Goal: Navigation & Orientation: Find specific page/section

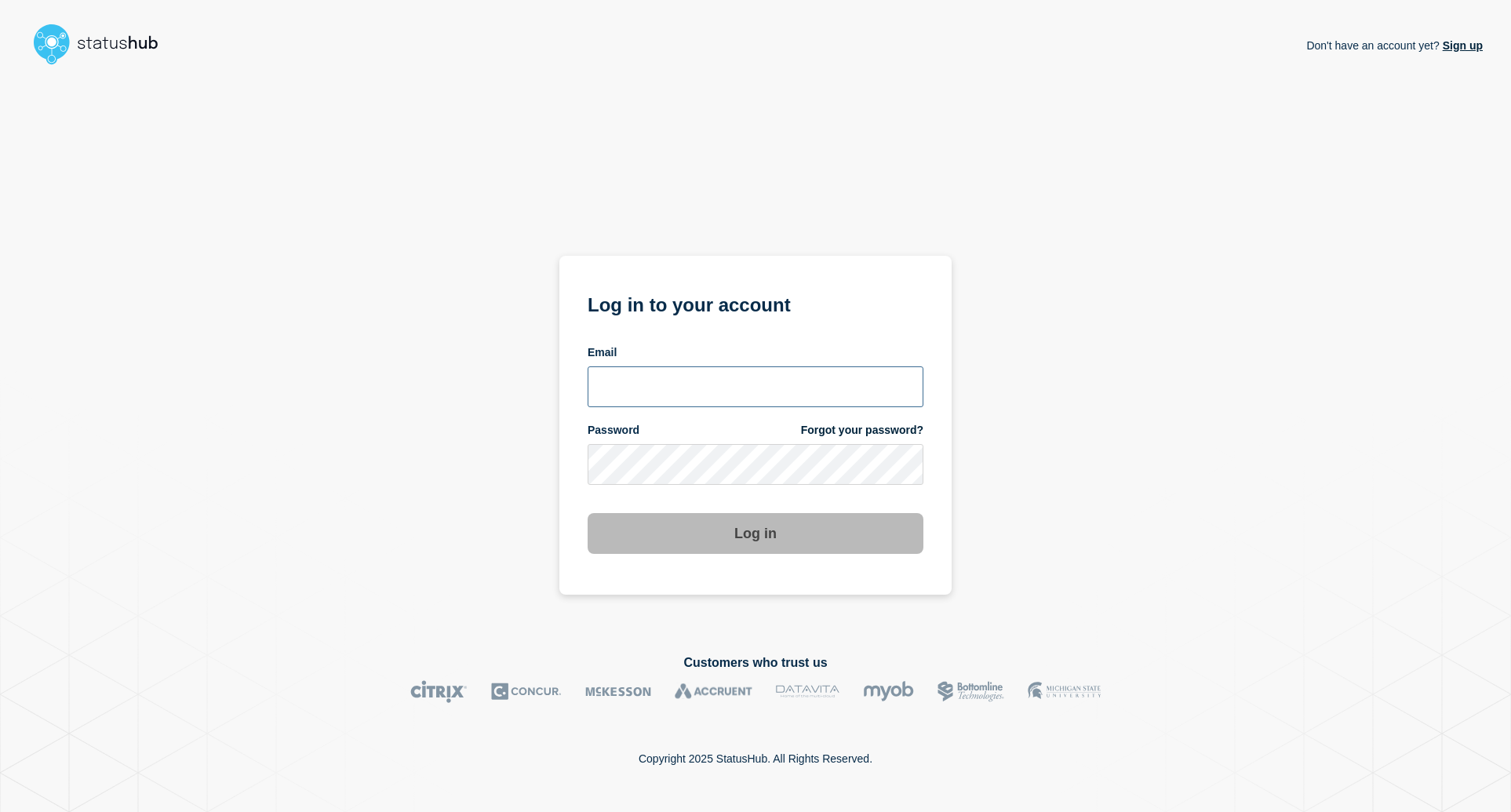
type input "[EMAIL_ADDRESS][DOMAIN_NAME]"
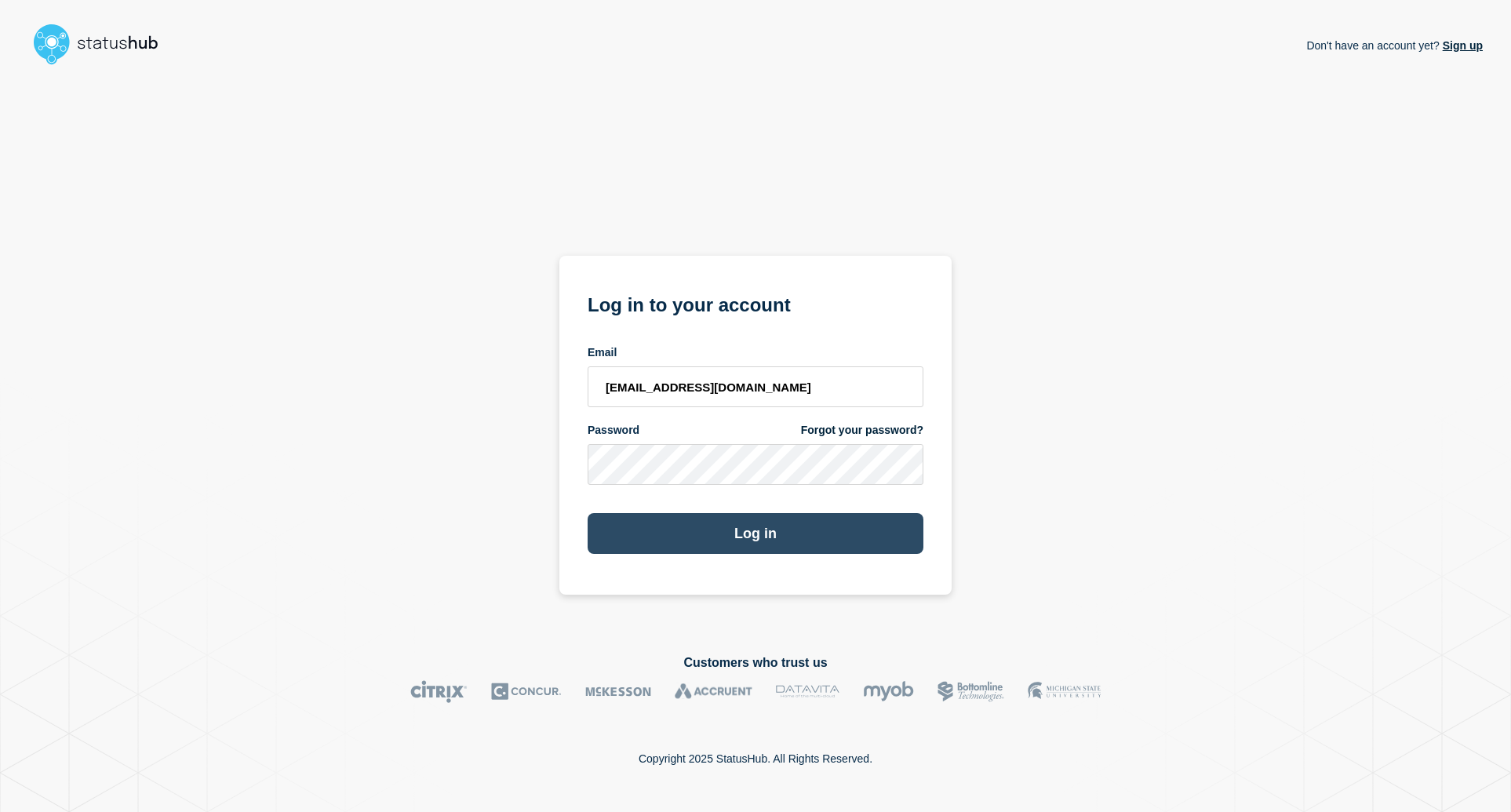
click at [629, 526] on button "Log in" at bounding box center [756, 533] width 336 height 41
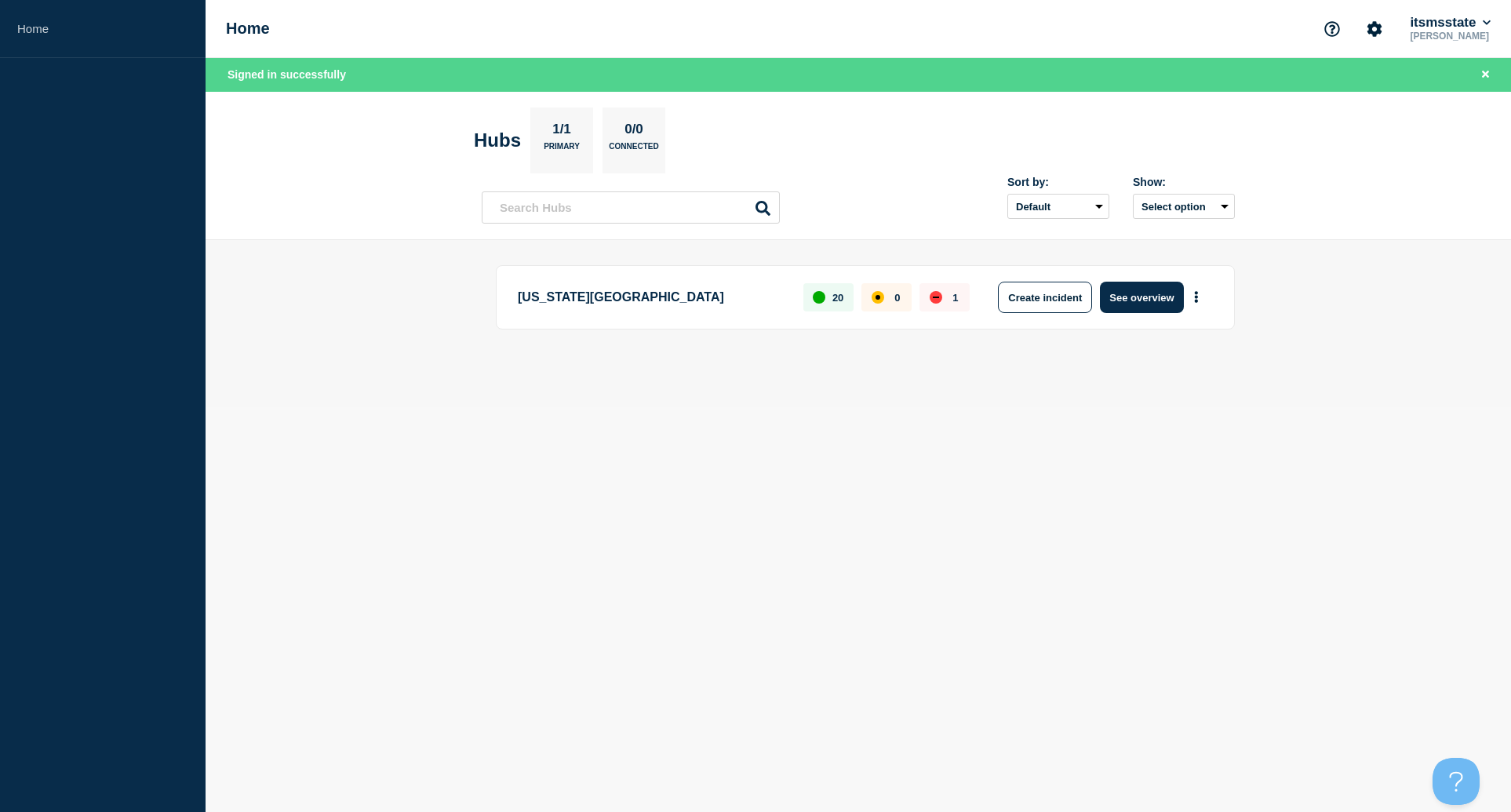
click at [246, 39] on div "Home itsmsstate [PERSON_NAME]" at bounding box center [858, 29] width 1306 height 58
click at [269, 68] on span "Signed in successfully" at bounding box center [287, 74] width 119 height 12
click at [635, 300] on p "[US_STATE][GEOGRAPHIC_DATA]" at bounding box center [652, 298] width 268 height 32
click at [1152, 298] on button "See overview" at bounding box center [1142, 298] width 83 height 32
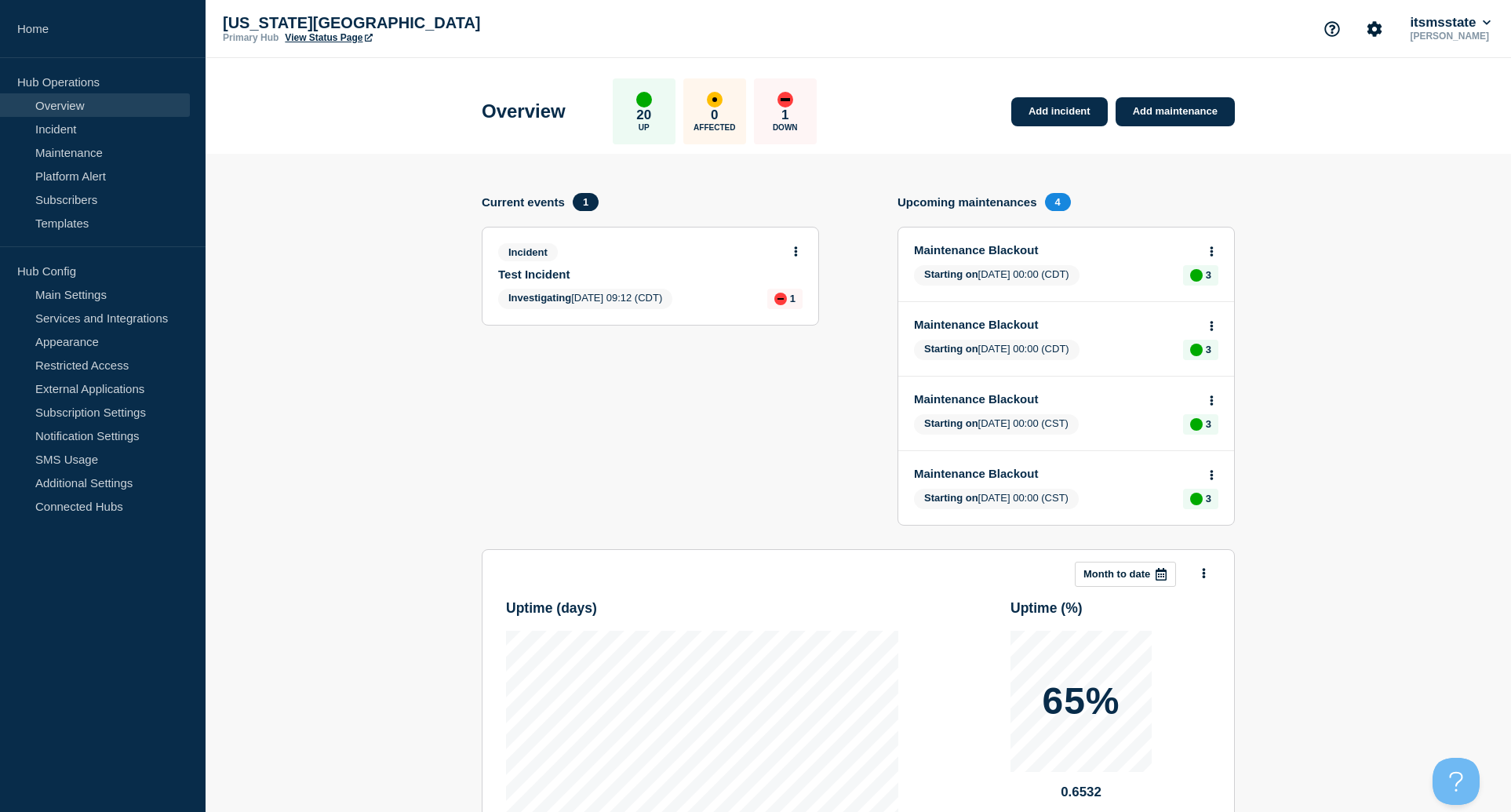
click at [327, 39] on link "View Status Page" at bounding box center [328, 37] width 87 height 11
